Goal: Transaction & Acquisition: Purchase product/service

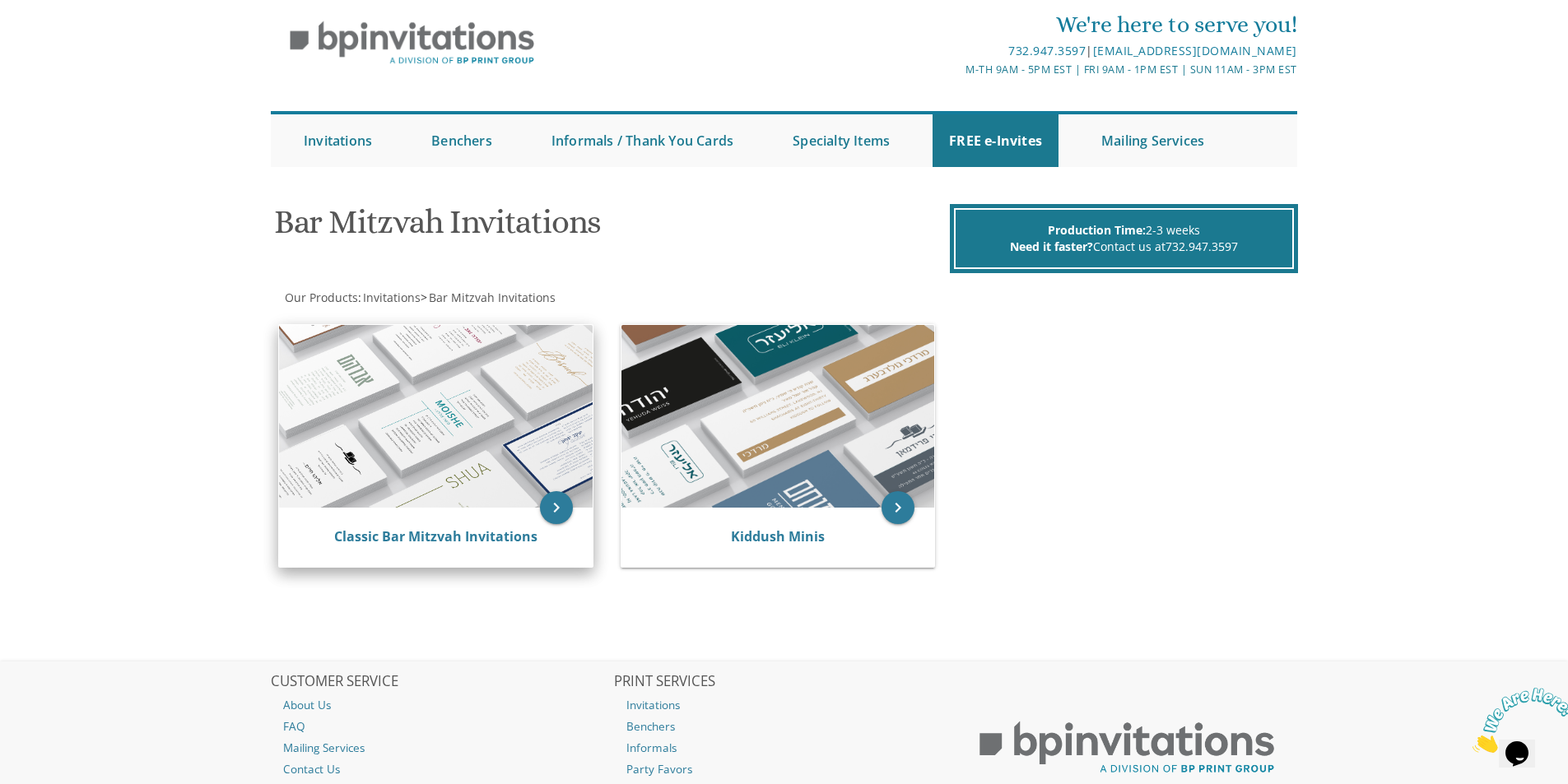
scroll to position [82, 0]
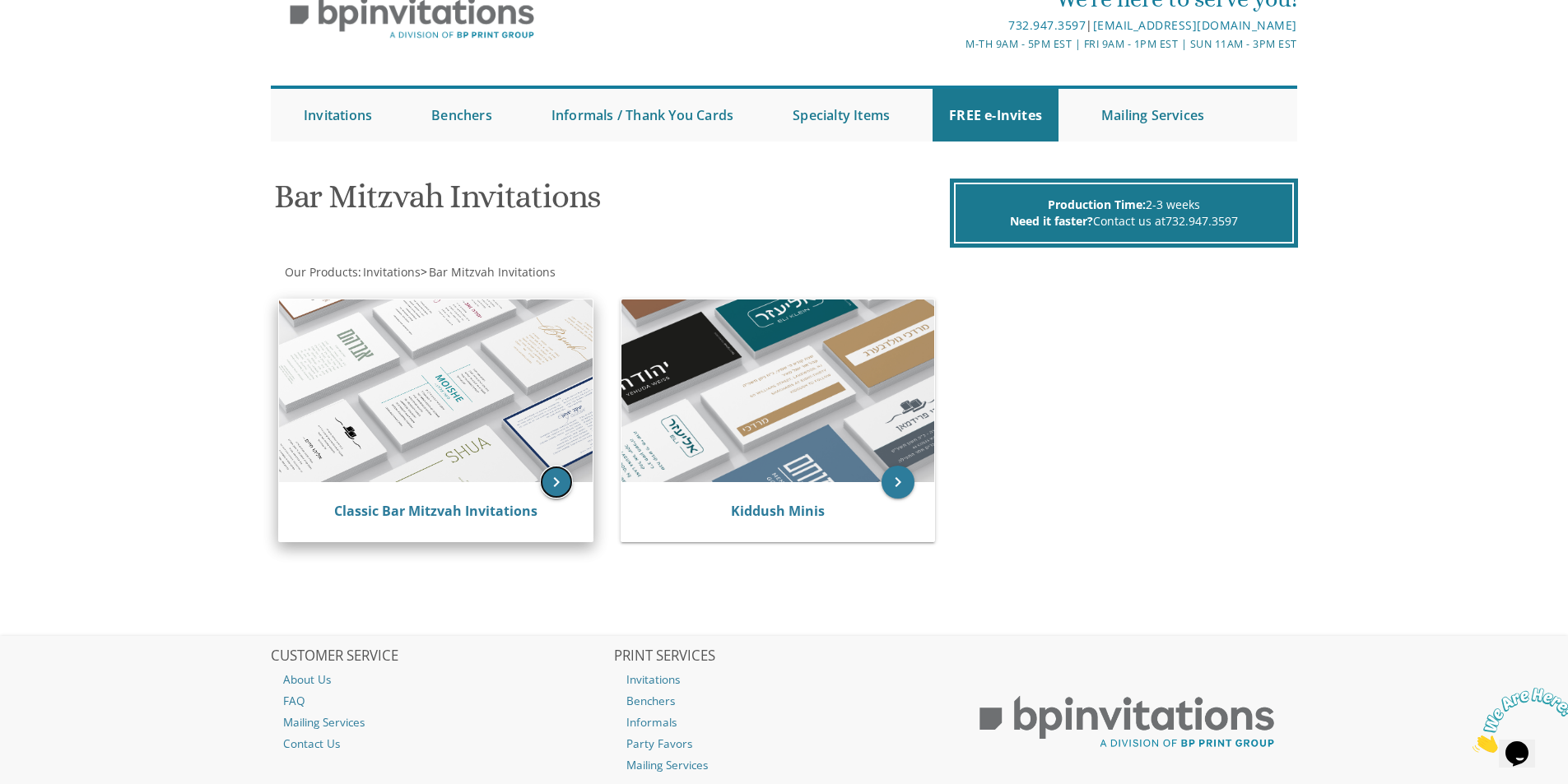
click at [566, 478] on icon "keyboard_arrow_right" at bounding box center [556, 481] width 33 height 33
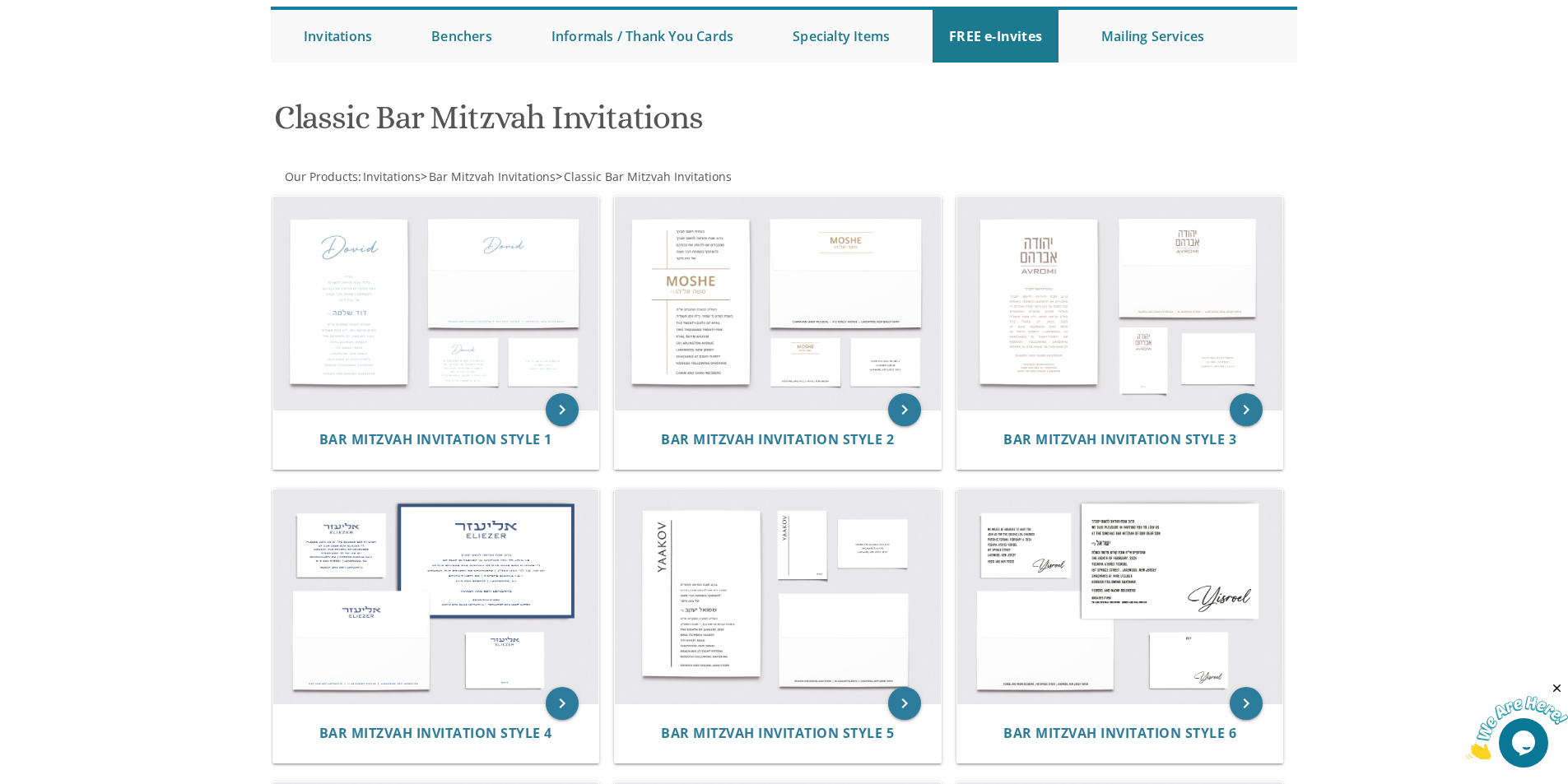
scroll to position [329, 0]
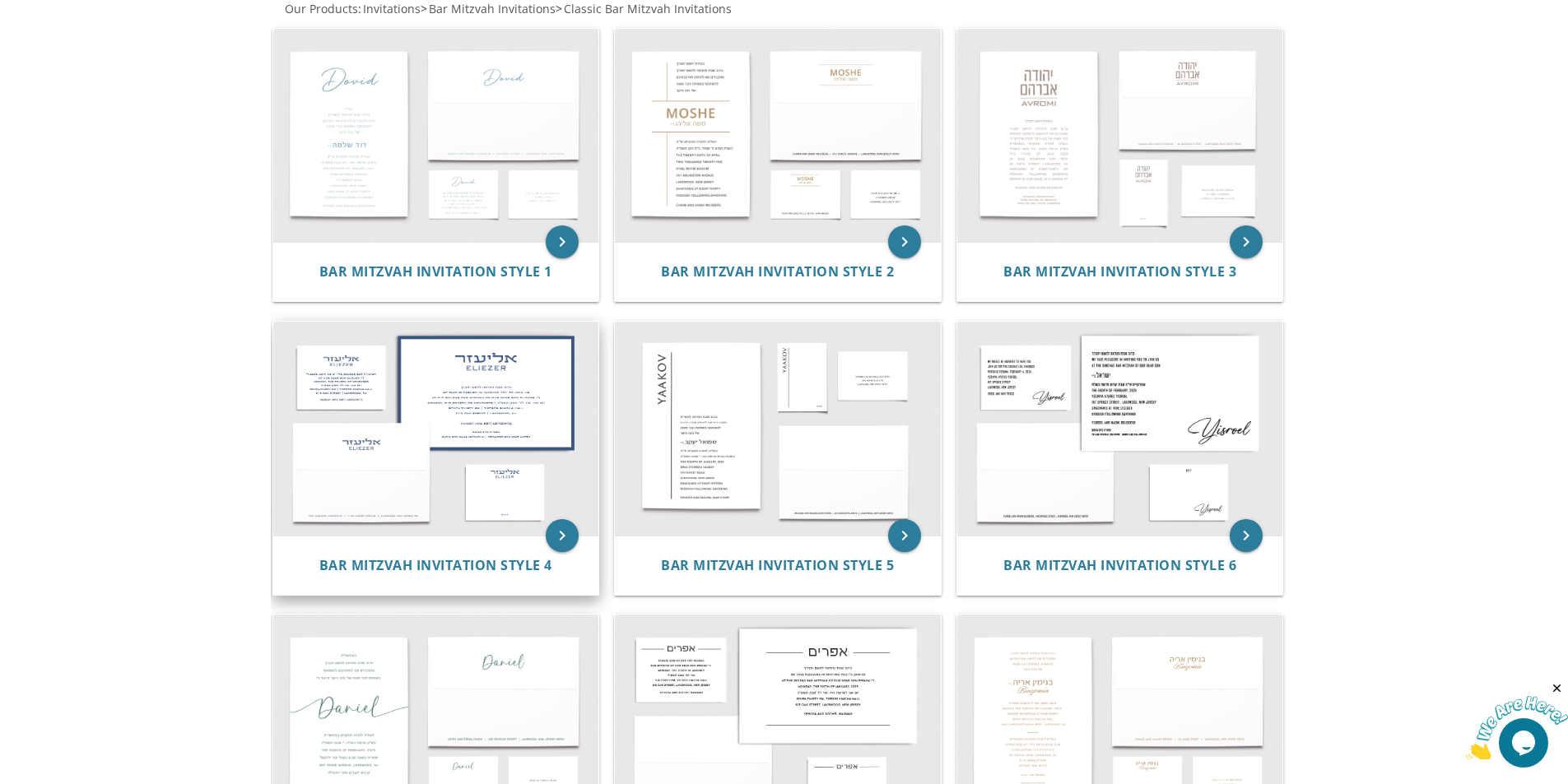
click at [376, 351] on img at bounding box center [435, 428] width 325 height 214
click at [435, 563] on span "Bar Mitzvah Invitation Style 4" at bounding box center [435, 565] width 232 height 18
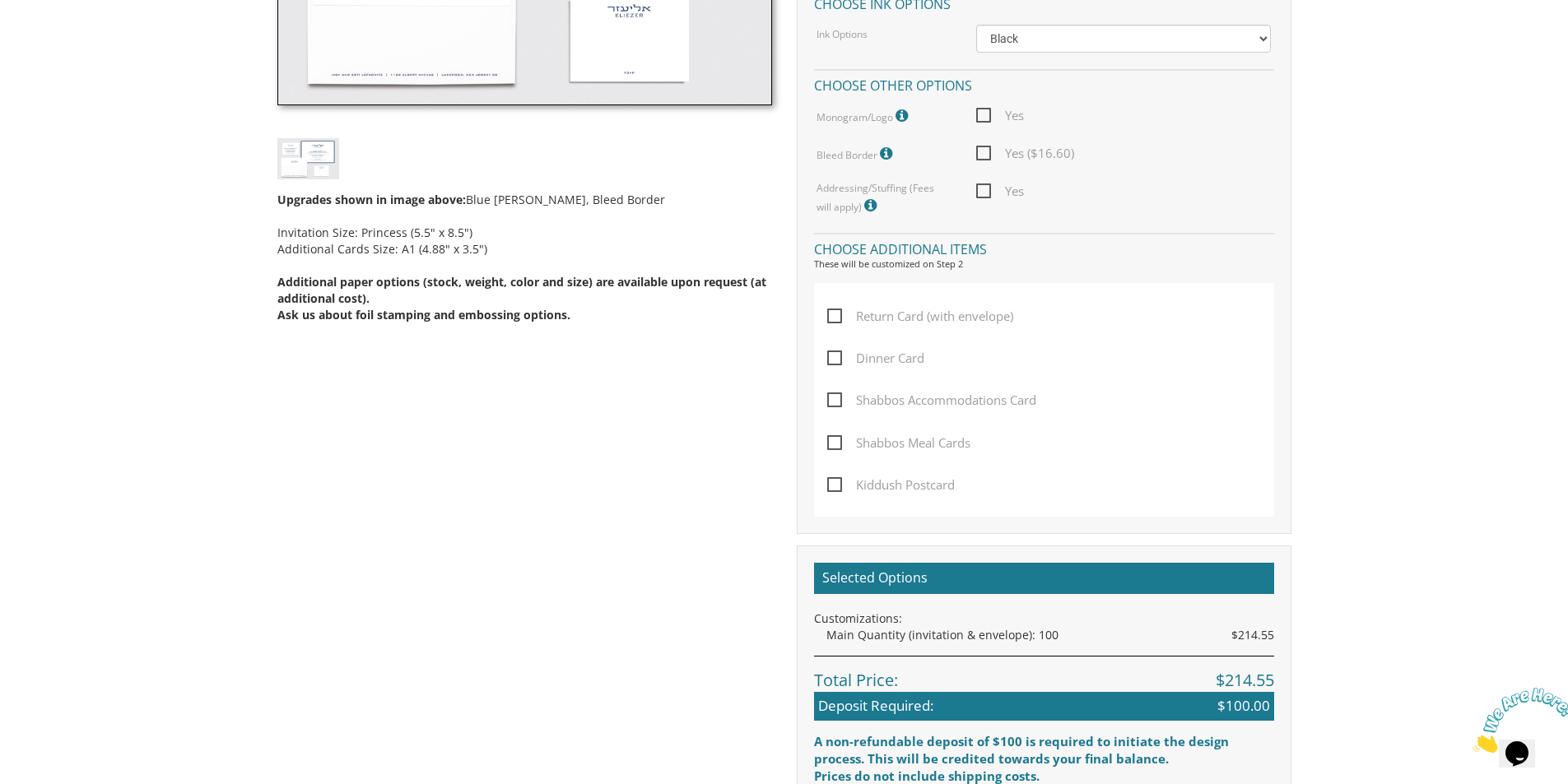
scroll to position [740, 0]
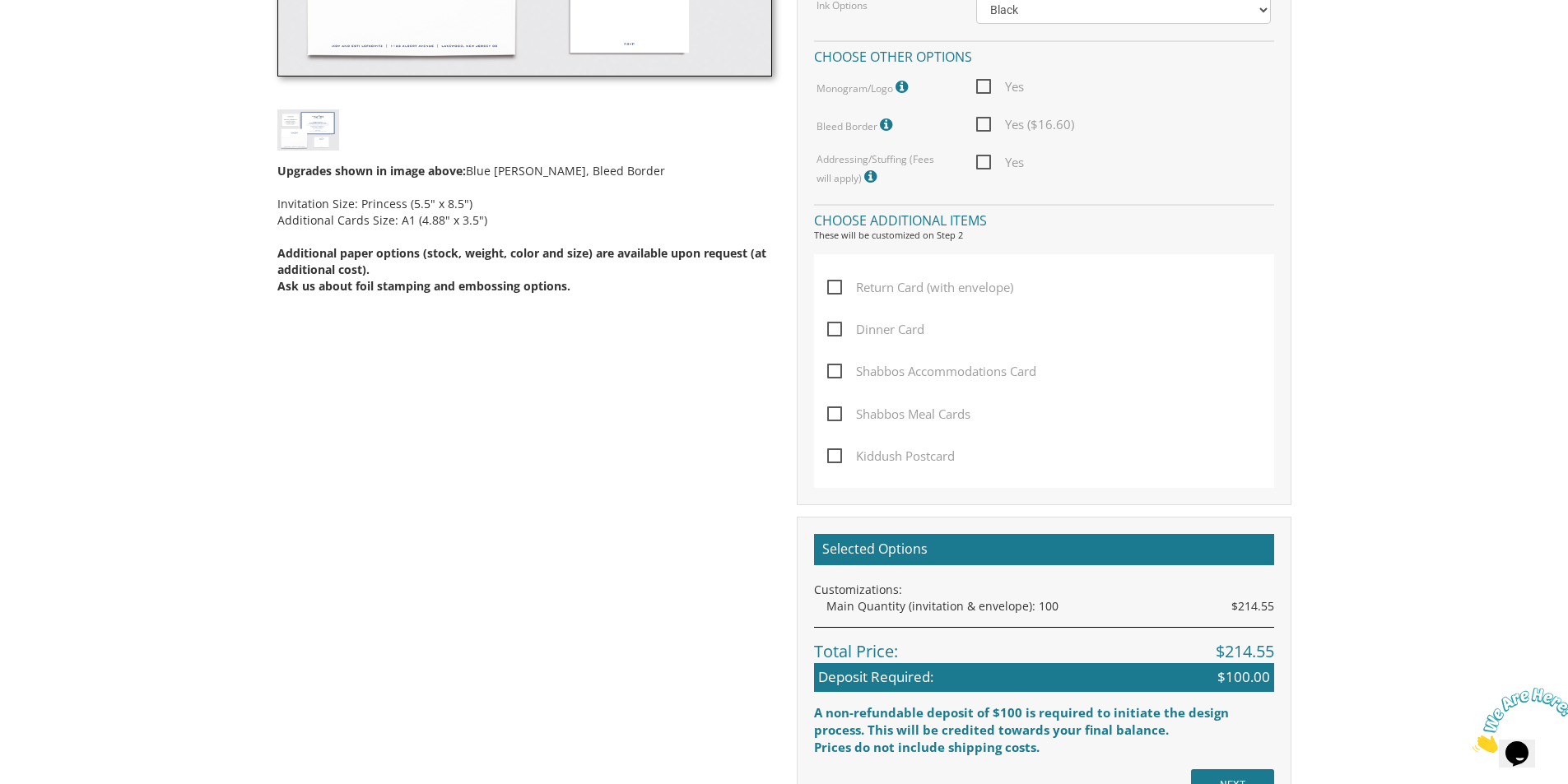
click at [941, 297] on span "Return Card (with envelope)" at bounding box center [920, 287] width 186 height 21
click at [838, 292] on input "Return Card (with envelope)" at bounding box center [832, 286] width 11 height 11
checkbox input "true"
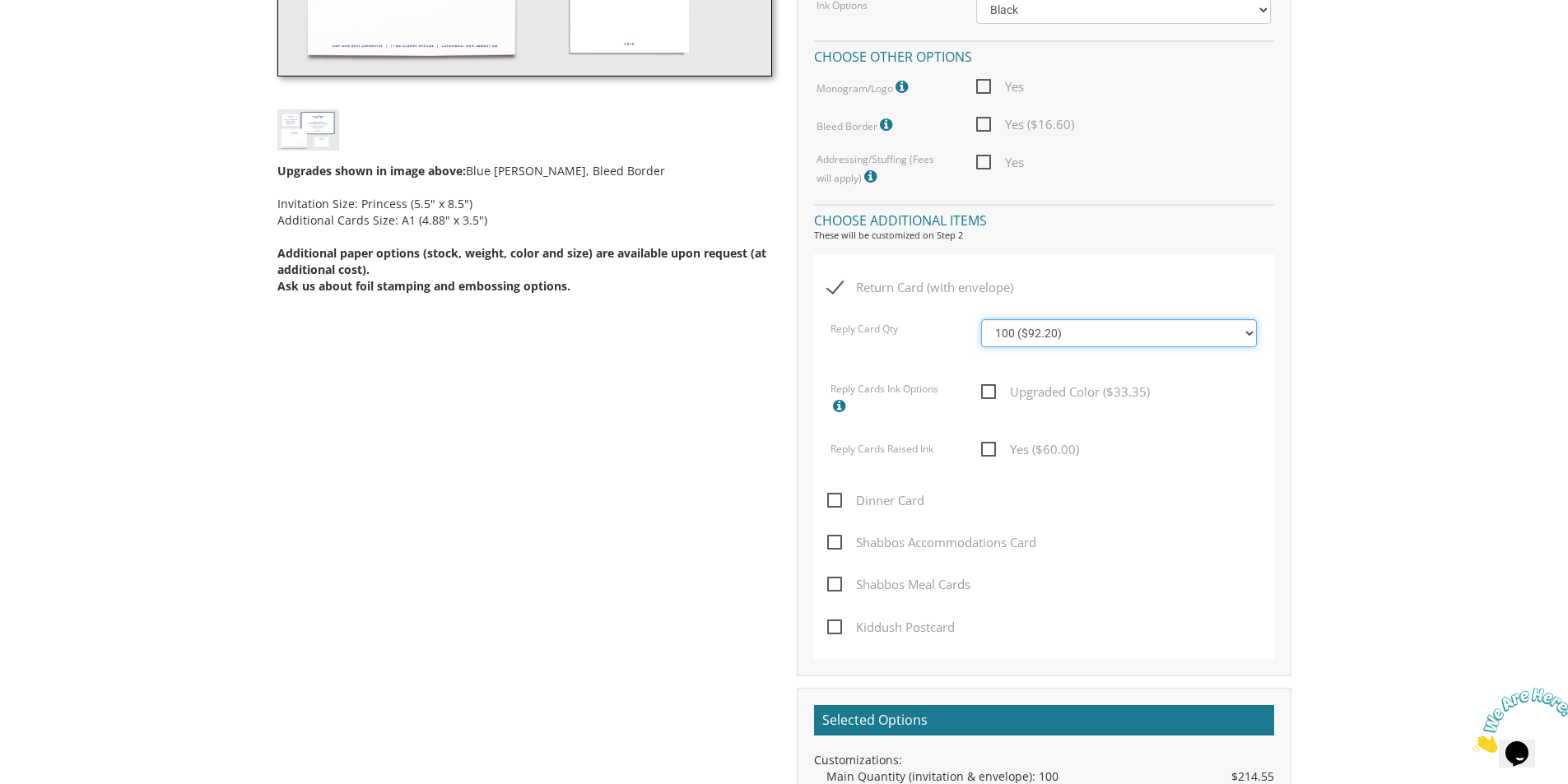
click at [1061, 342] on select "100 ($92.20) 200 ($119.30) 300 ($141.90) 400 ($168.75) 500 ($191.00) 600 ($217.…" at bounding box center [1119, 333] width 276 height 28
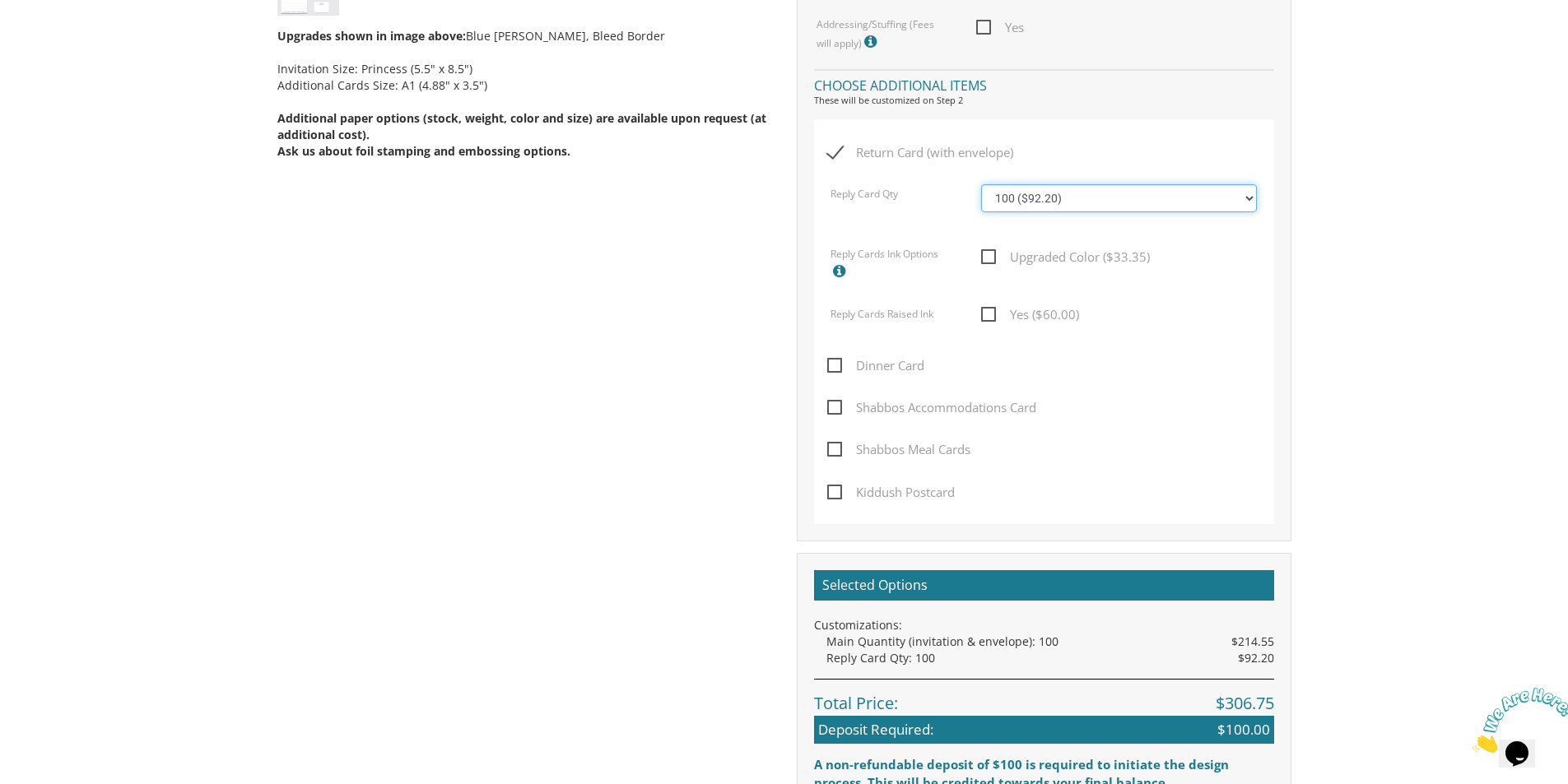
scroll to position [905, 0]
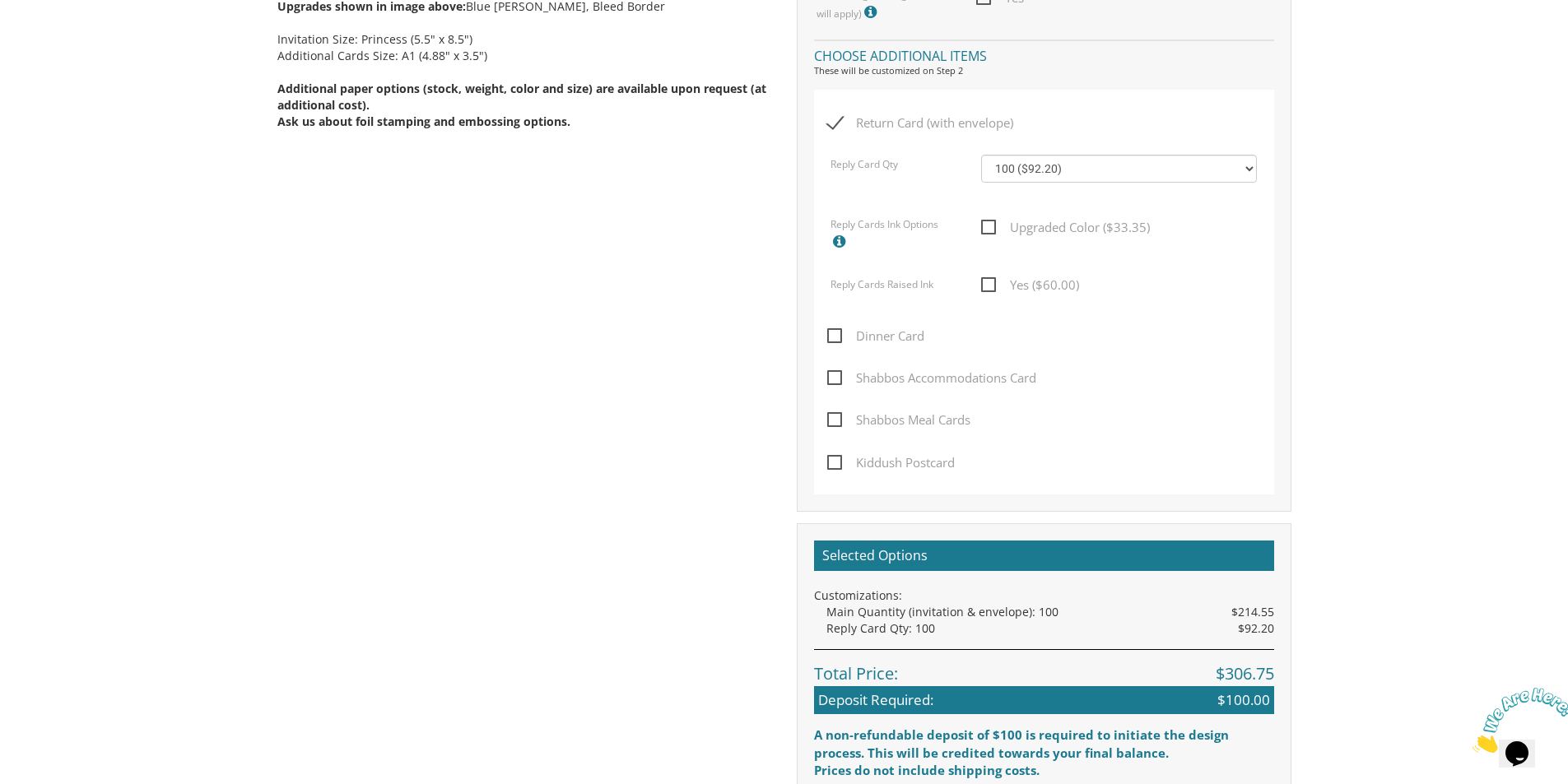
click at [826, 335] on div "Return Card (with envelope) Reply Card Qty 100 ($92.20) 200 ($119.30) 300 ($141…" at bounding box center [1044, 292] width 460 height 404
click at [833, 335] on span "Dinner Card" at bounding box center [876, 335] width 97 height 21
click at [833, 335] on input "Dinner Card" at bounding box center [832, 334] width 11 height 11
checkbox input "true"
